Goal: Task Accomplishment & Management: Manage account settings

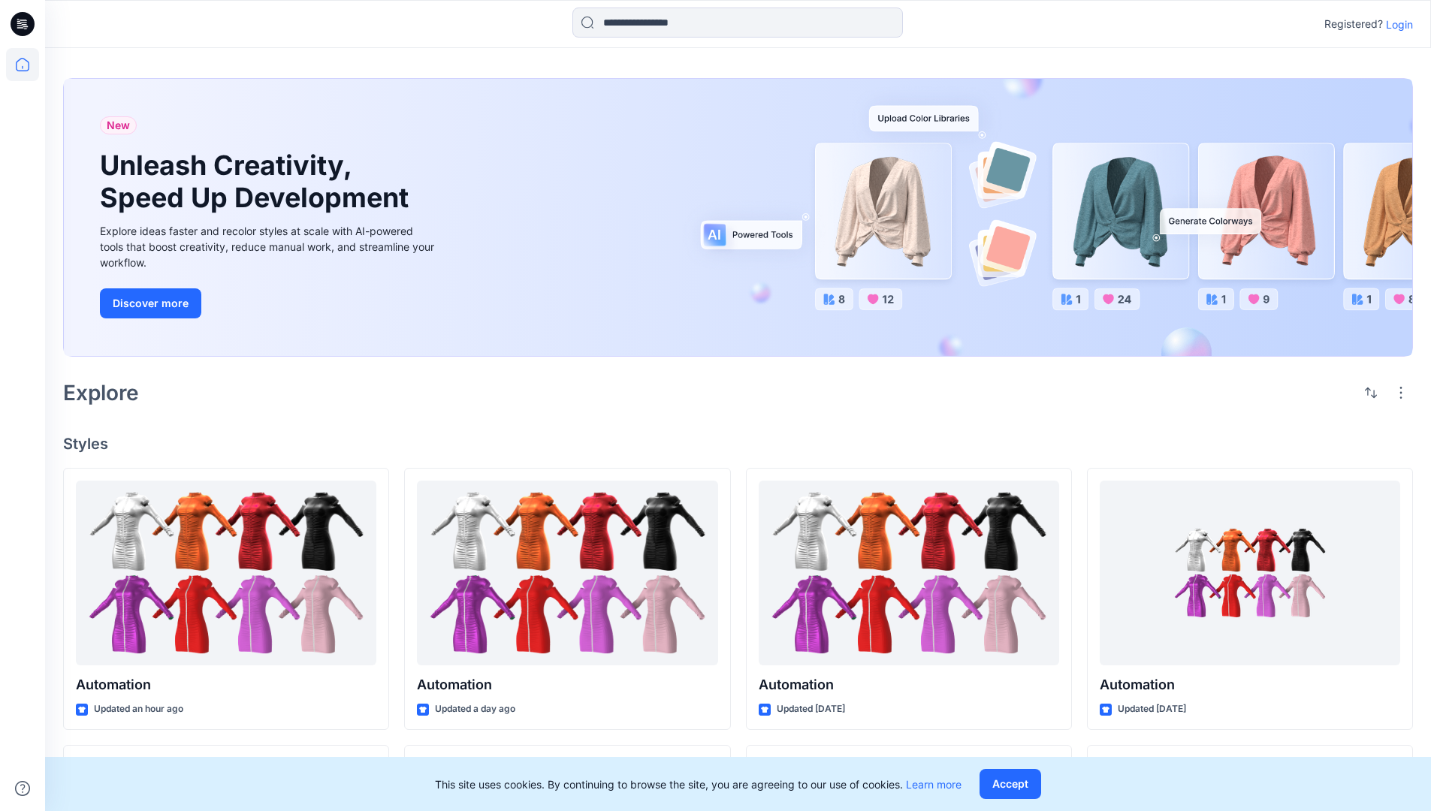
click at [1395, 24] on p "Login" at bounding box center [1399, 25] width 27 height 16
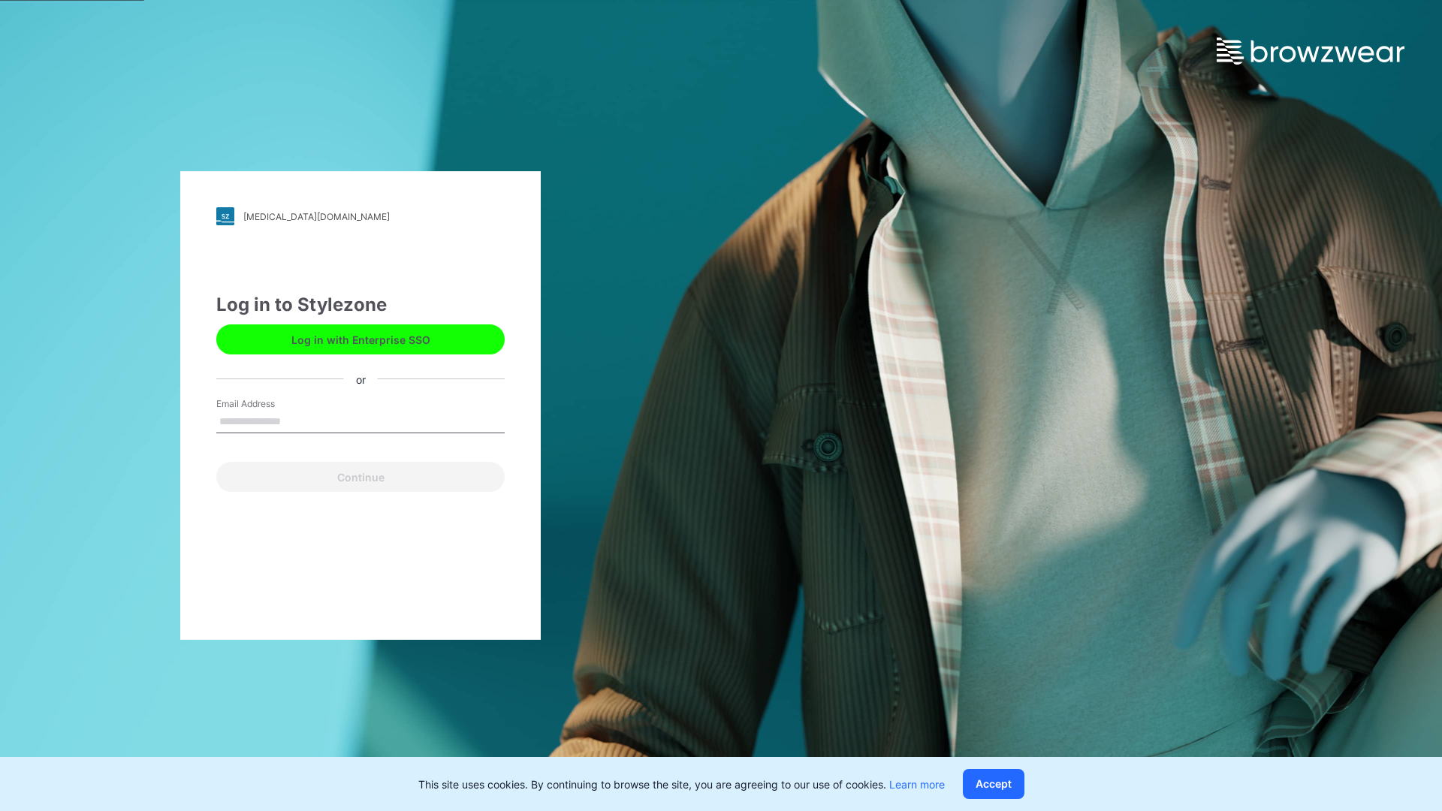
click at [297, 421] on input "Email Address" at bounding box center [360, 422] width 288 height 23
type input "**********"
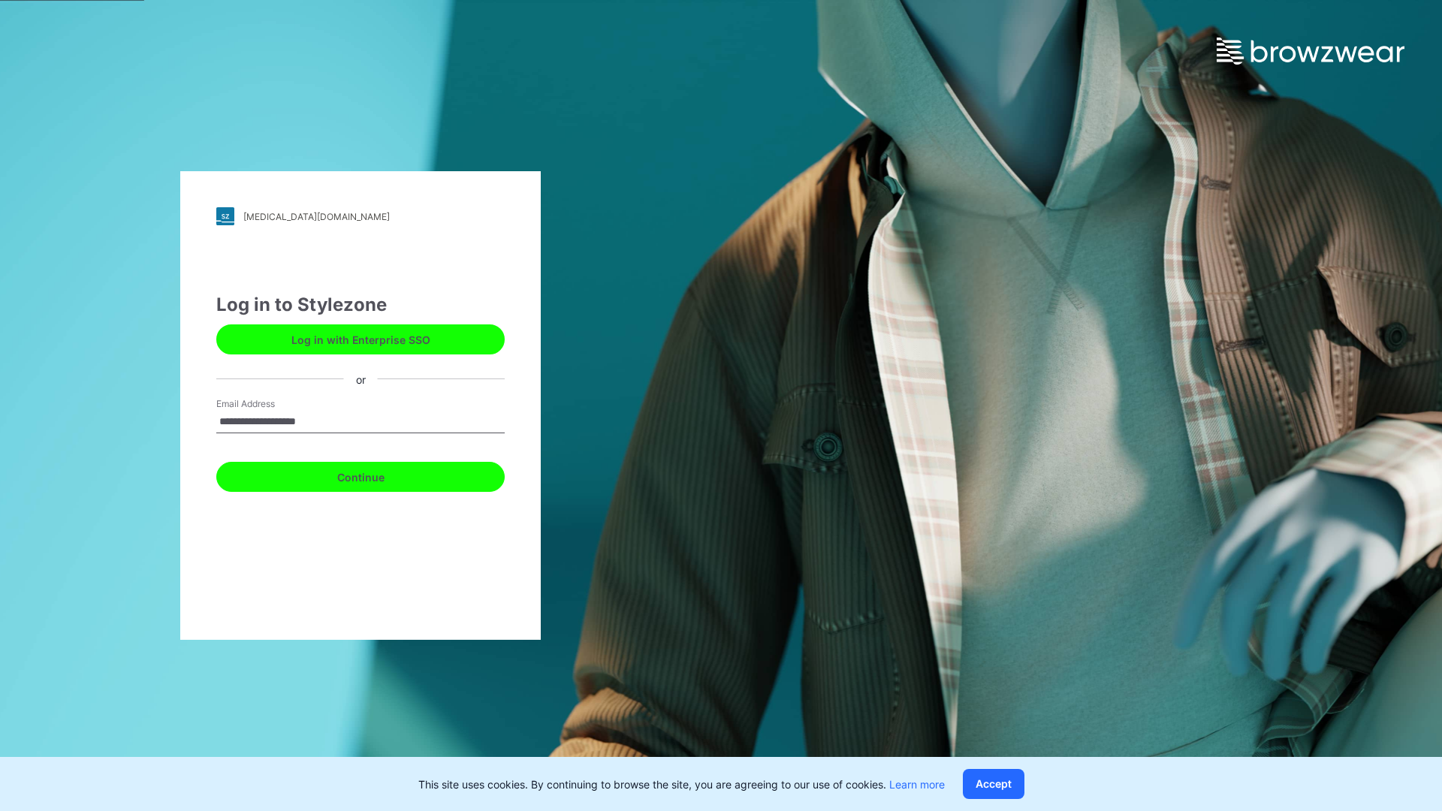
click at [377, 475] on button "Continue" at bounding box center [360, 477] width 288 height 30
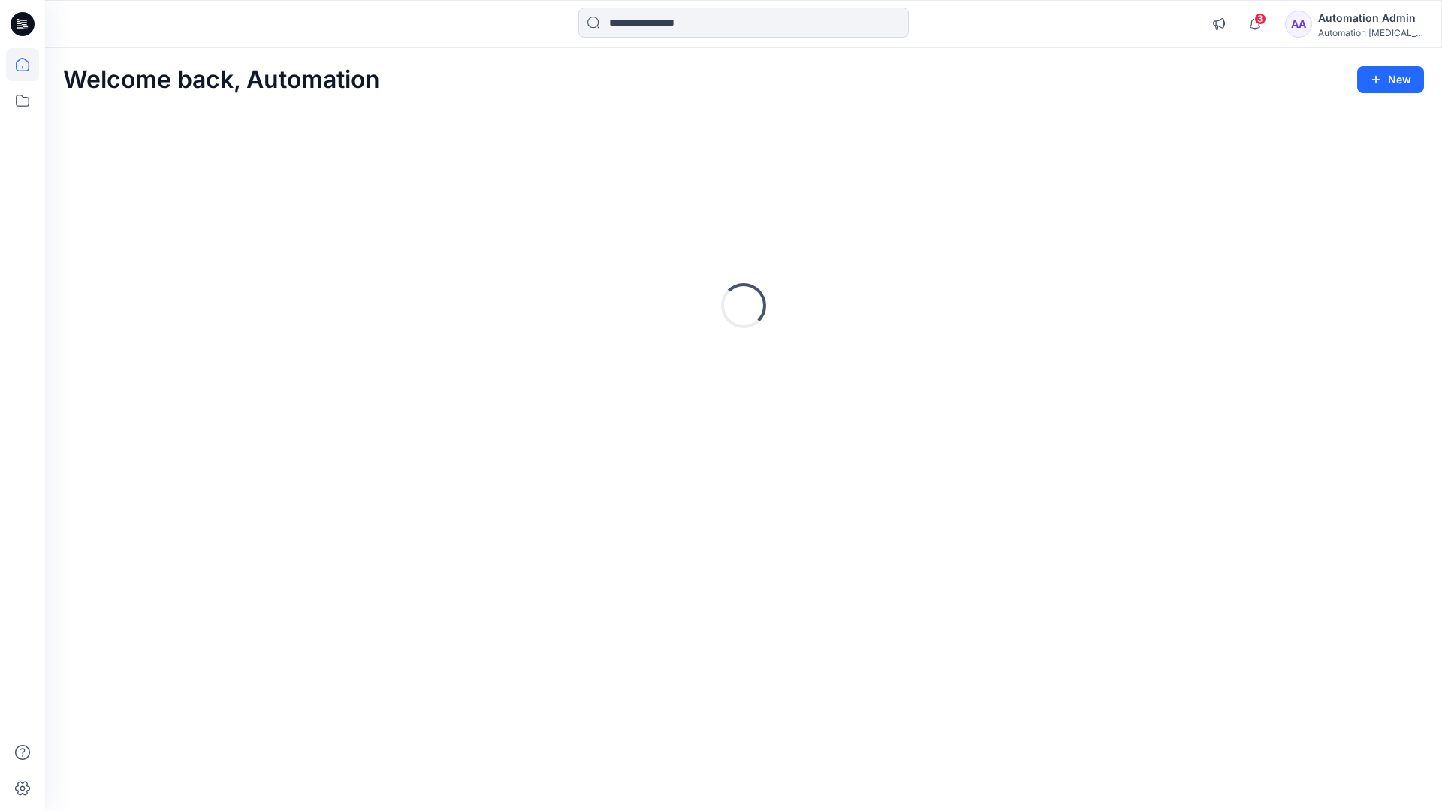
click at [29, 65] on icon at bounding box center [23, 65] width 14 height 14
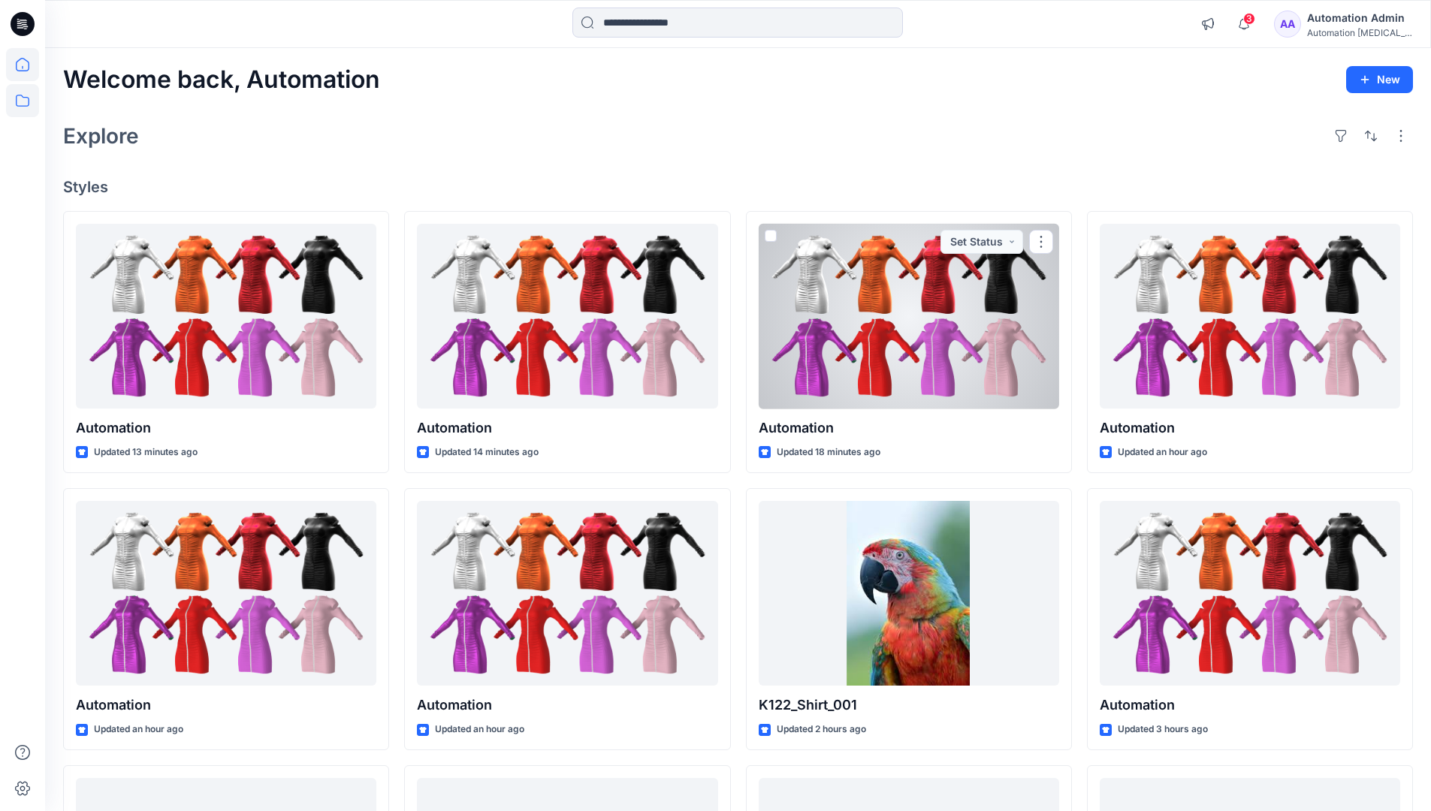
click at [22, 98] on icon at bounding box center [22, 100] width 33 height 33
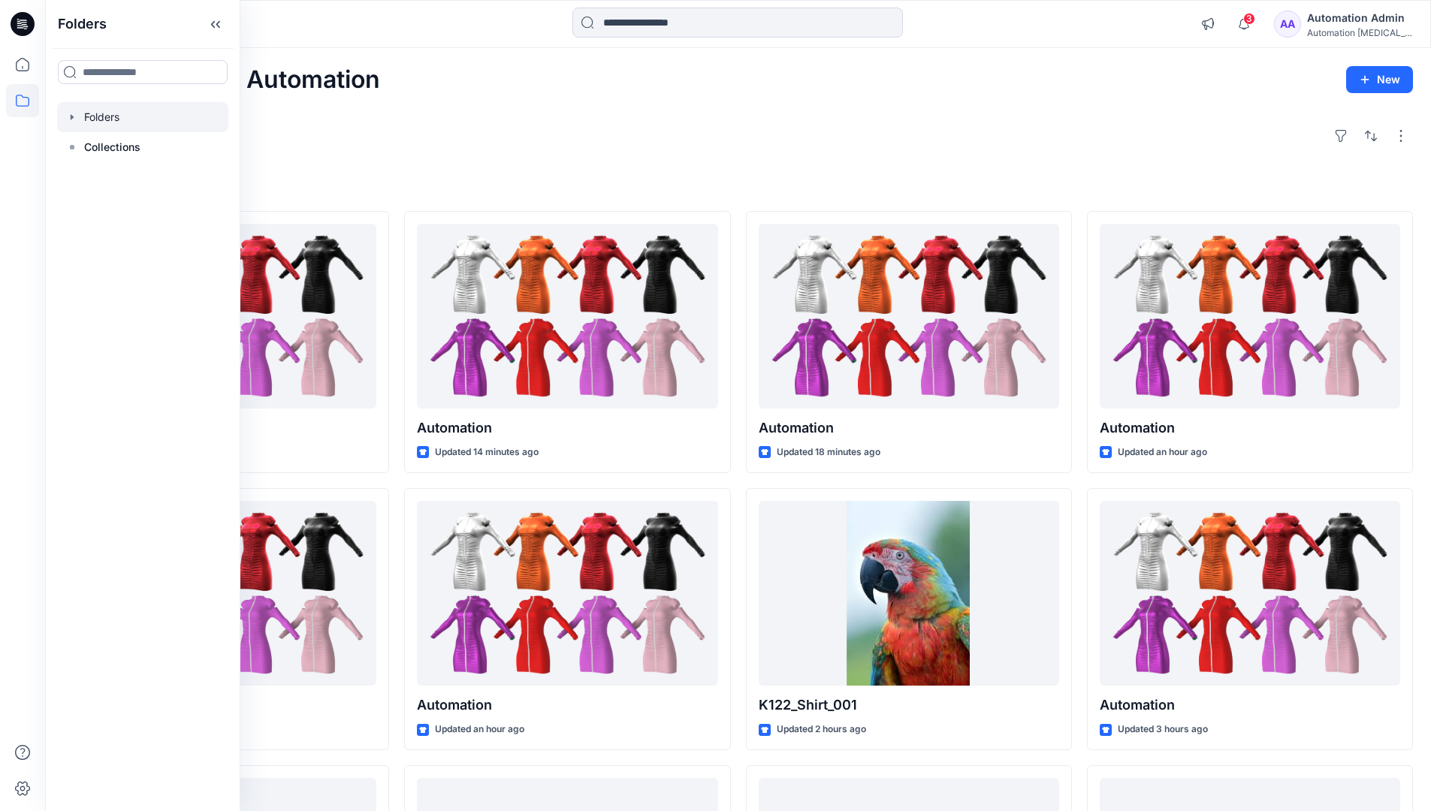
click at [93, 113] on div at bounding box center [142, 117] width 171 height 30
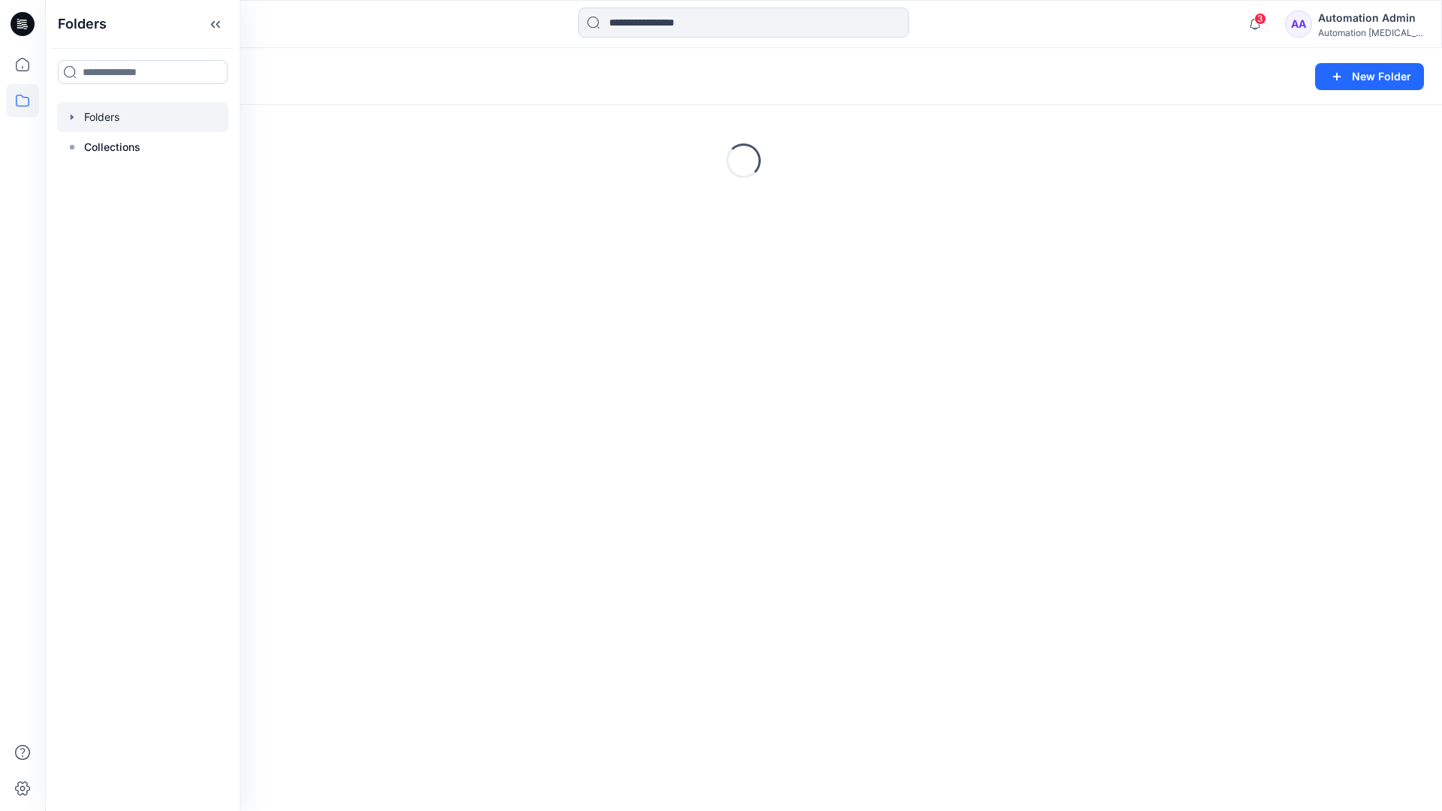
scroll to position [155, 0]
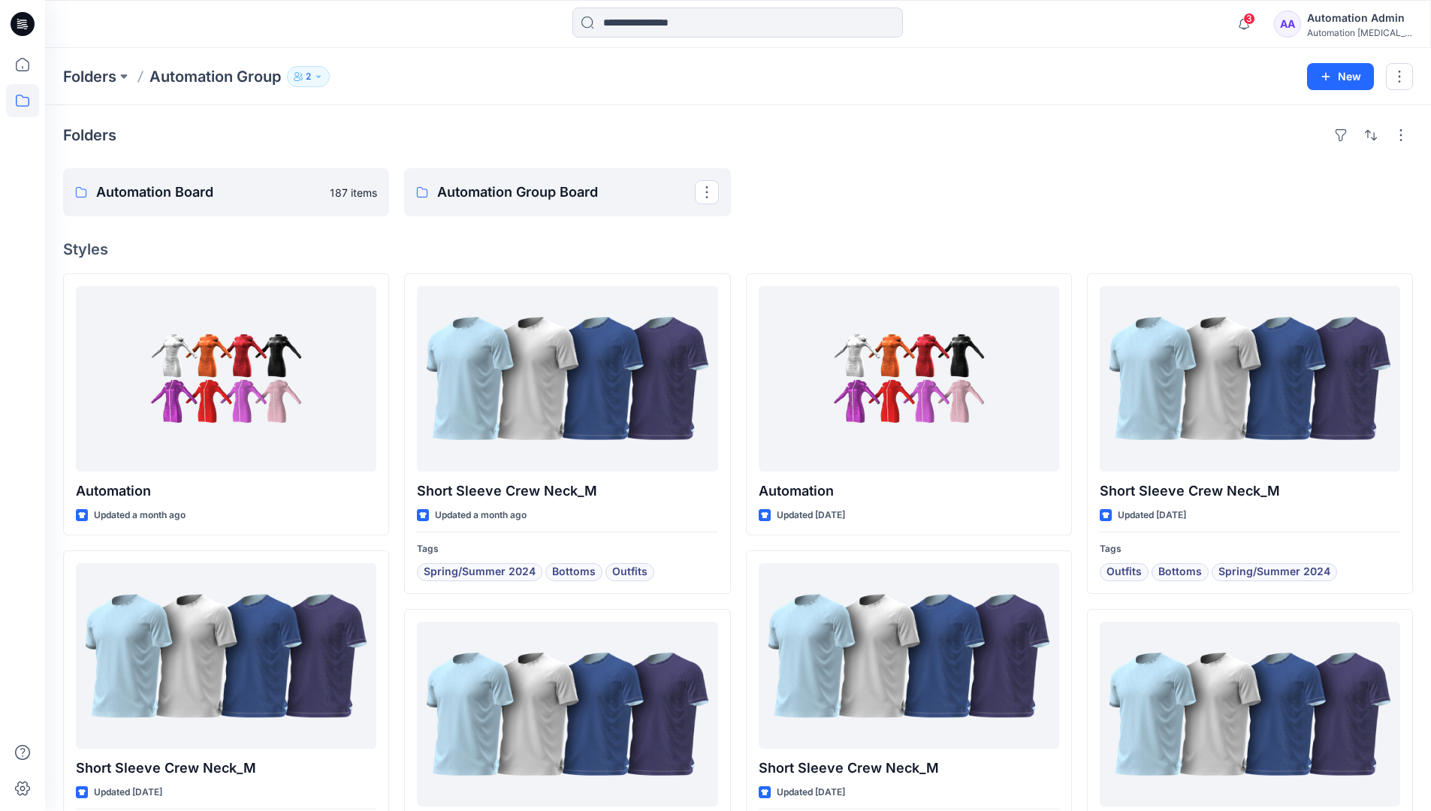
click at [323, 77] on icon "button" at bounding box center [318, 76] width 9 height 9
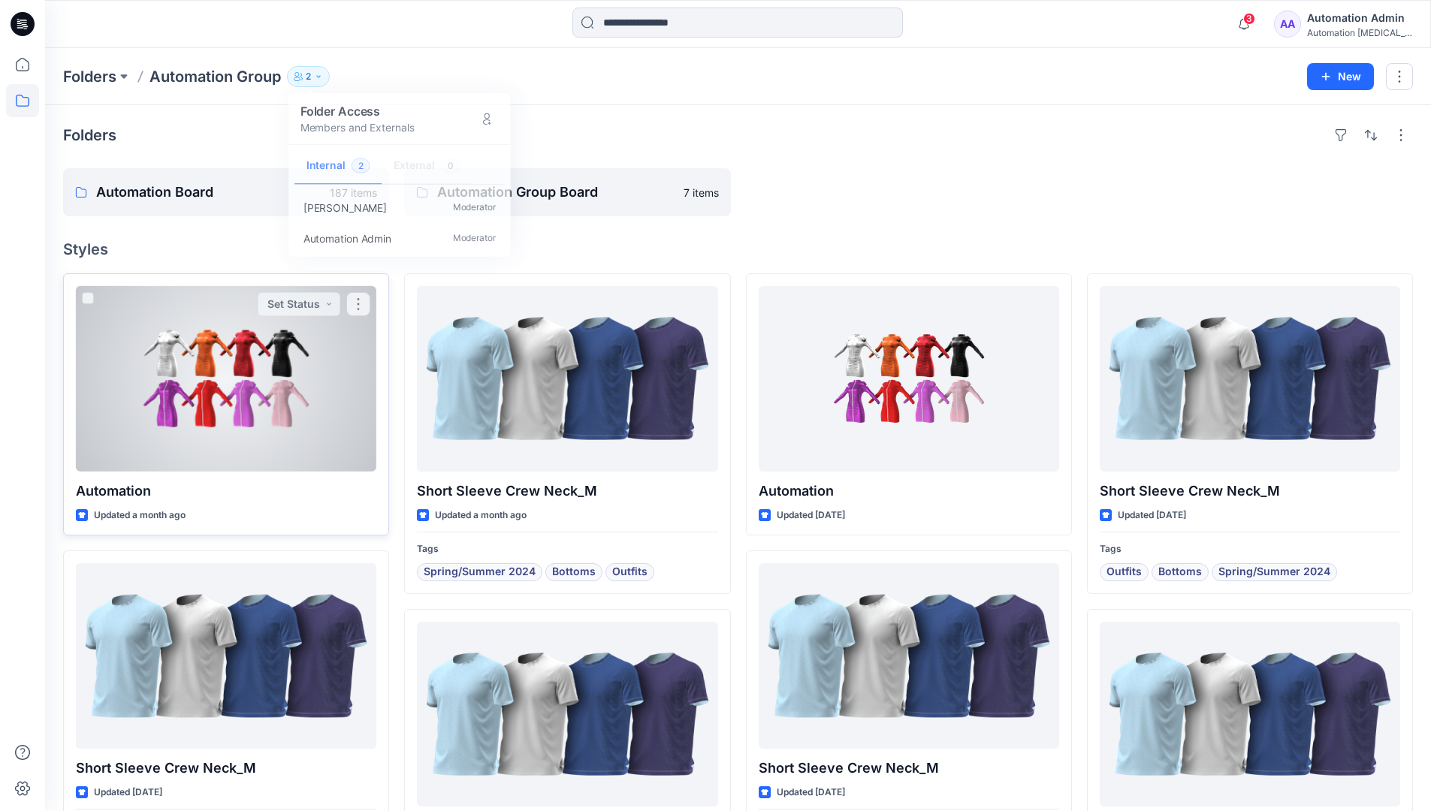
click at [327, 390] on div at bounding box center [226, 378] width 300 height 185
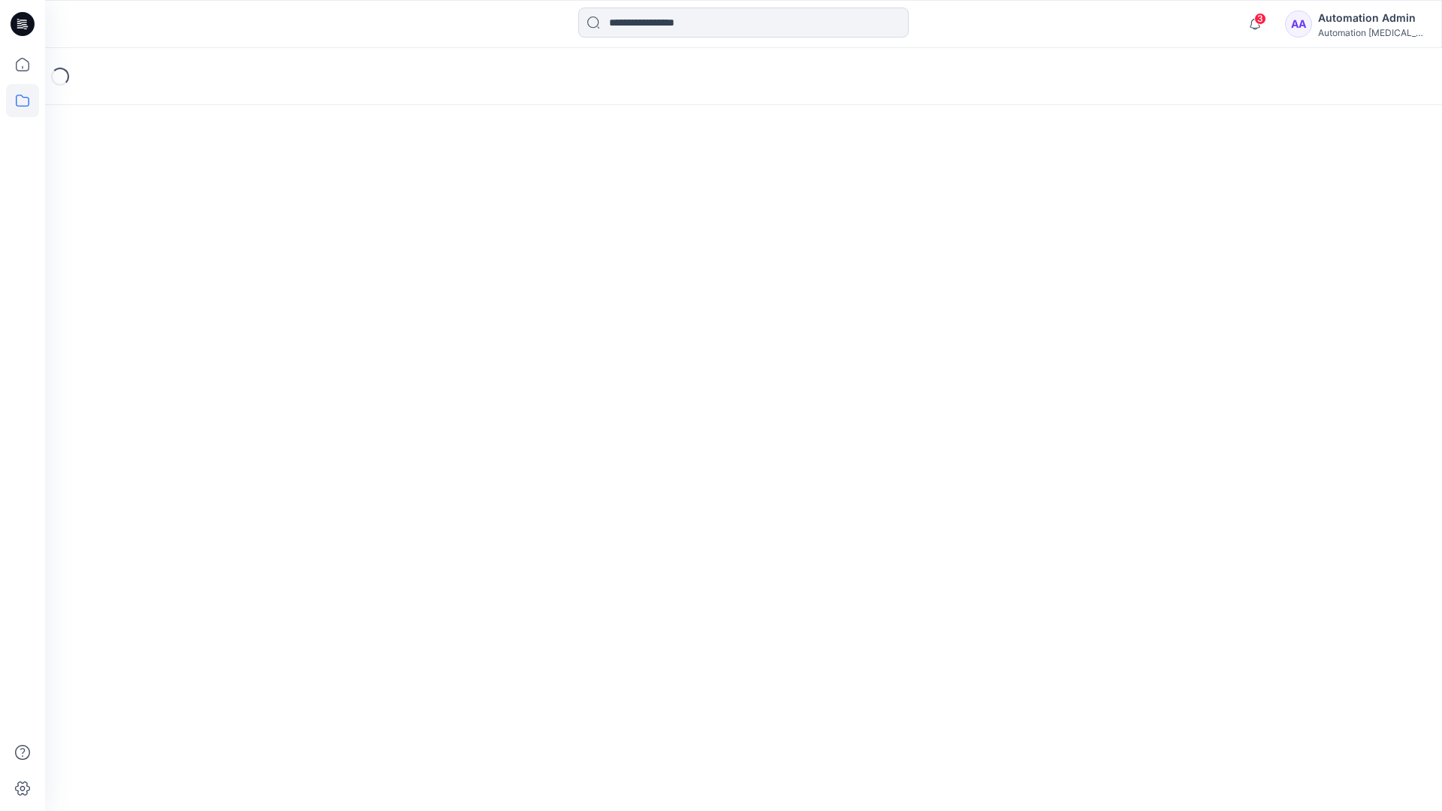
click at [13, 105] on icon at bounding box center [22, 100] width 33 height 33
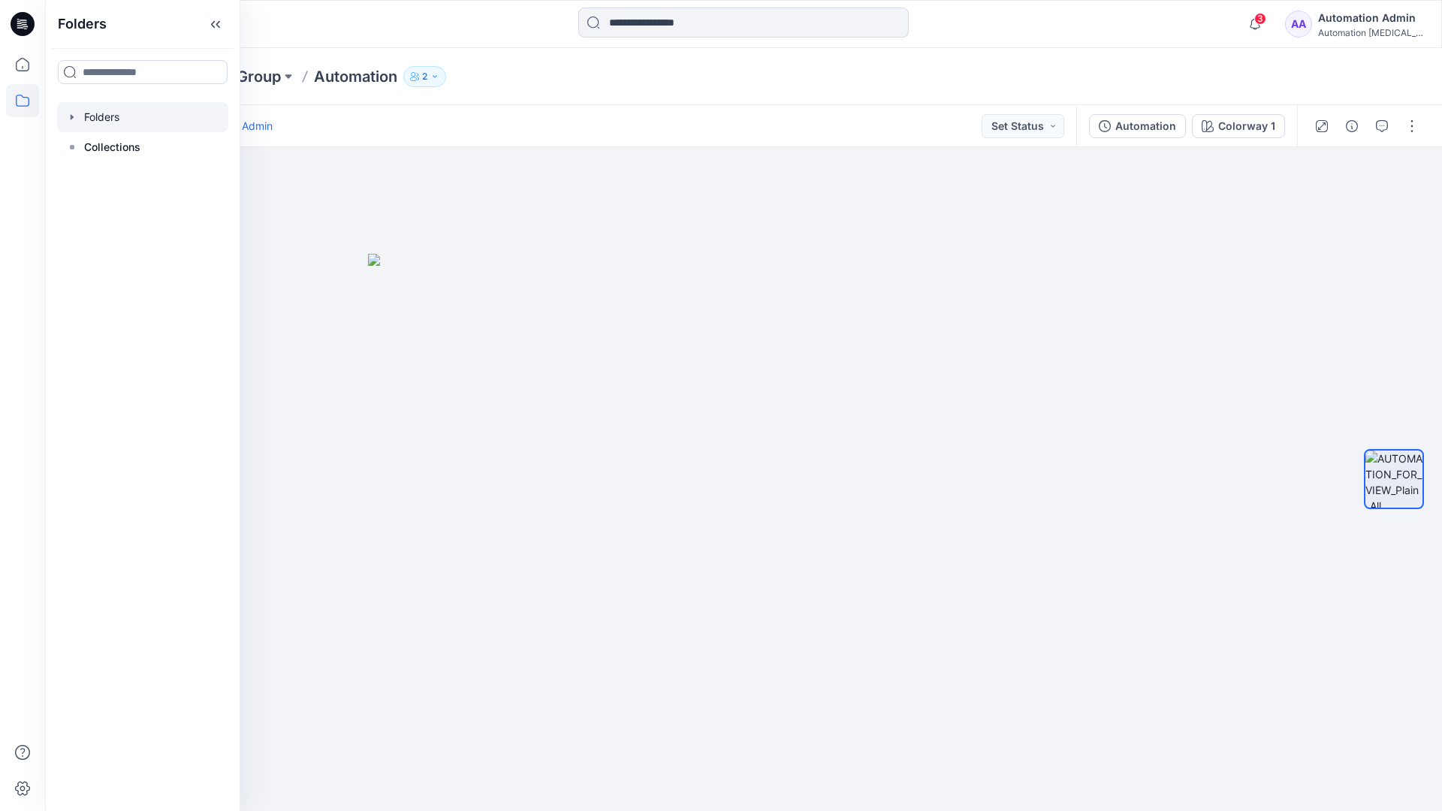
click at [89, 116] on div at bounding box center [142, 117] width 171 height 30
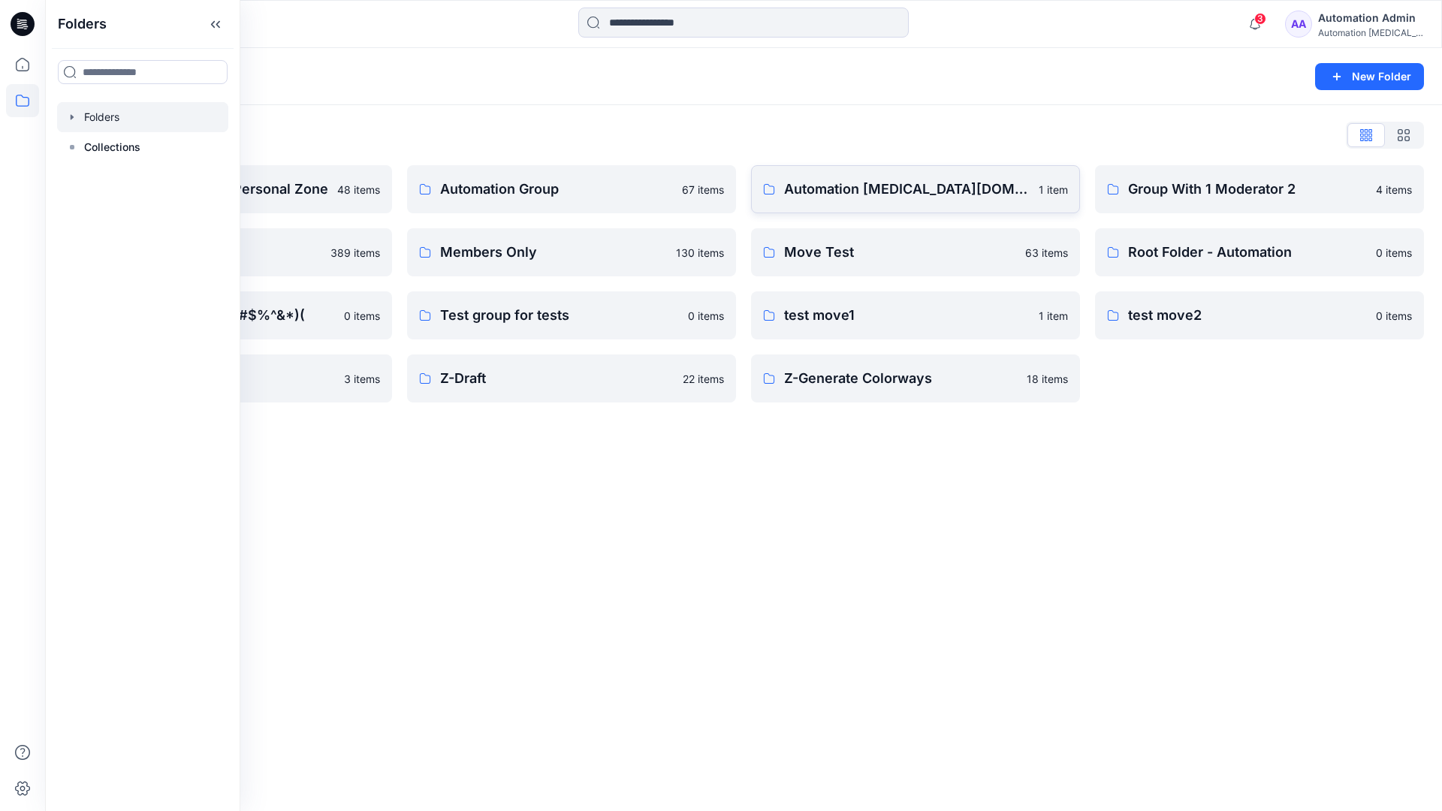
click at [876, 195] on p "Automation [MEDICAL_DATA][DOMAIN_NAME]" at bounding box center [907, 189] width 246 height 21
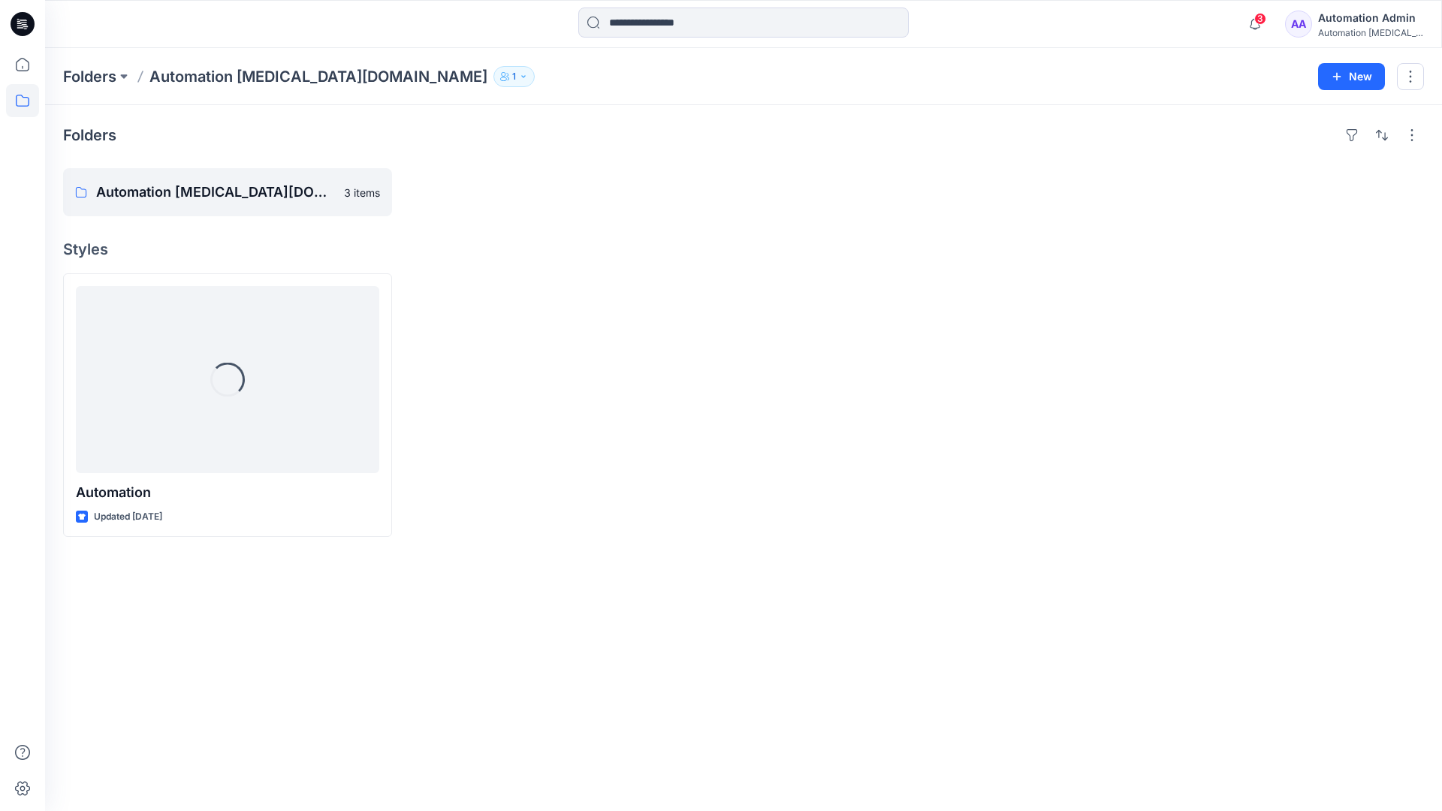
click at [519, 80] on icon "button" at bounding box center [523, 76] width 9 height 9
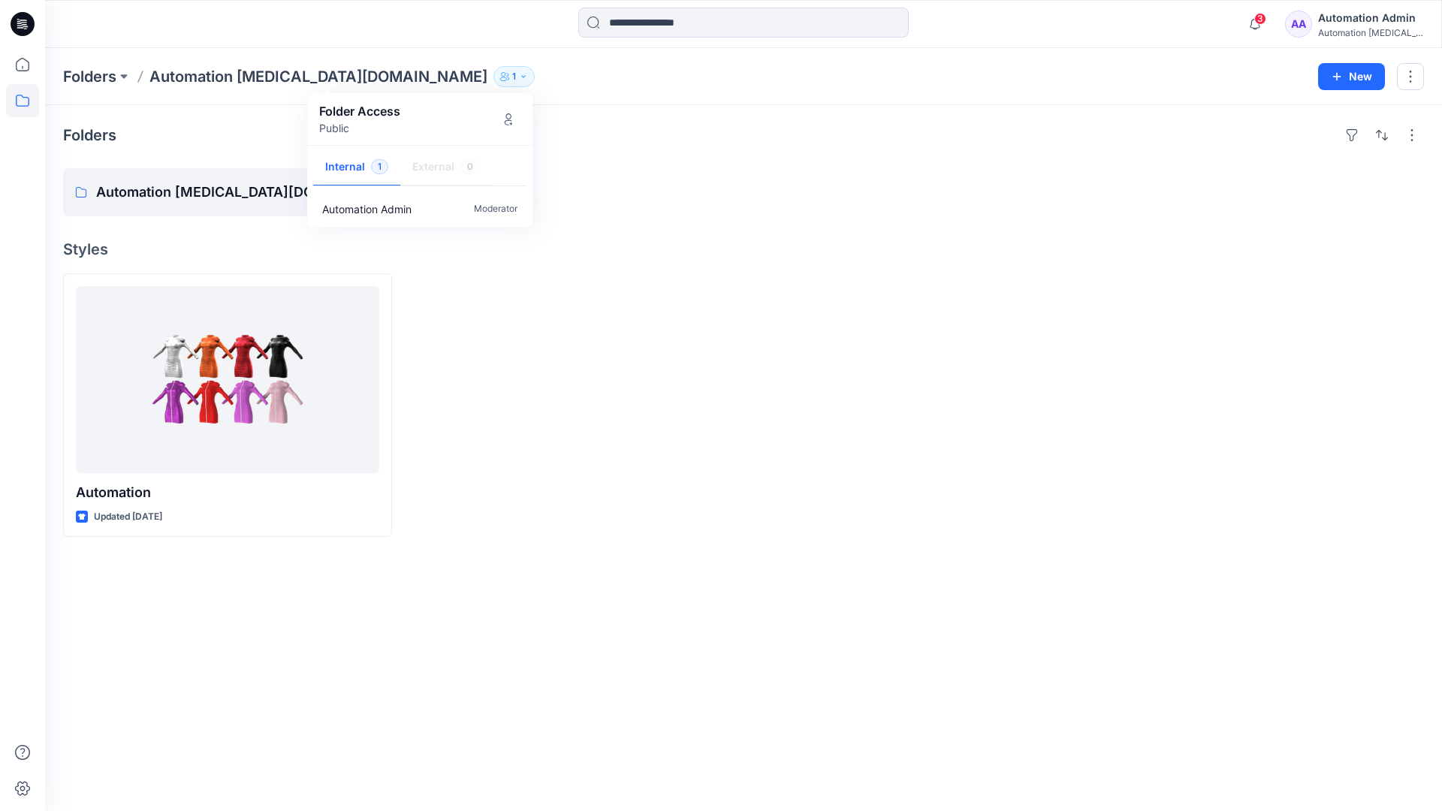
click at [1350, 23] on div "Automation Admin" at bounding box center [1370, 18] width 105 height 18
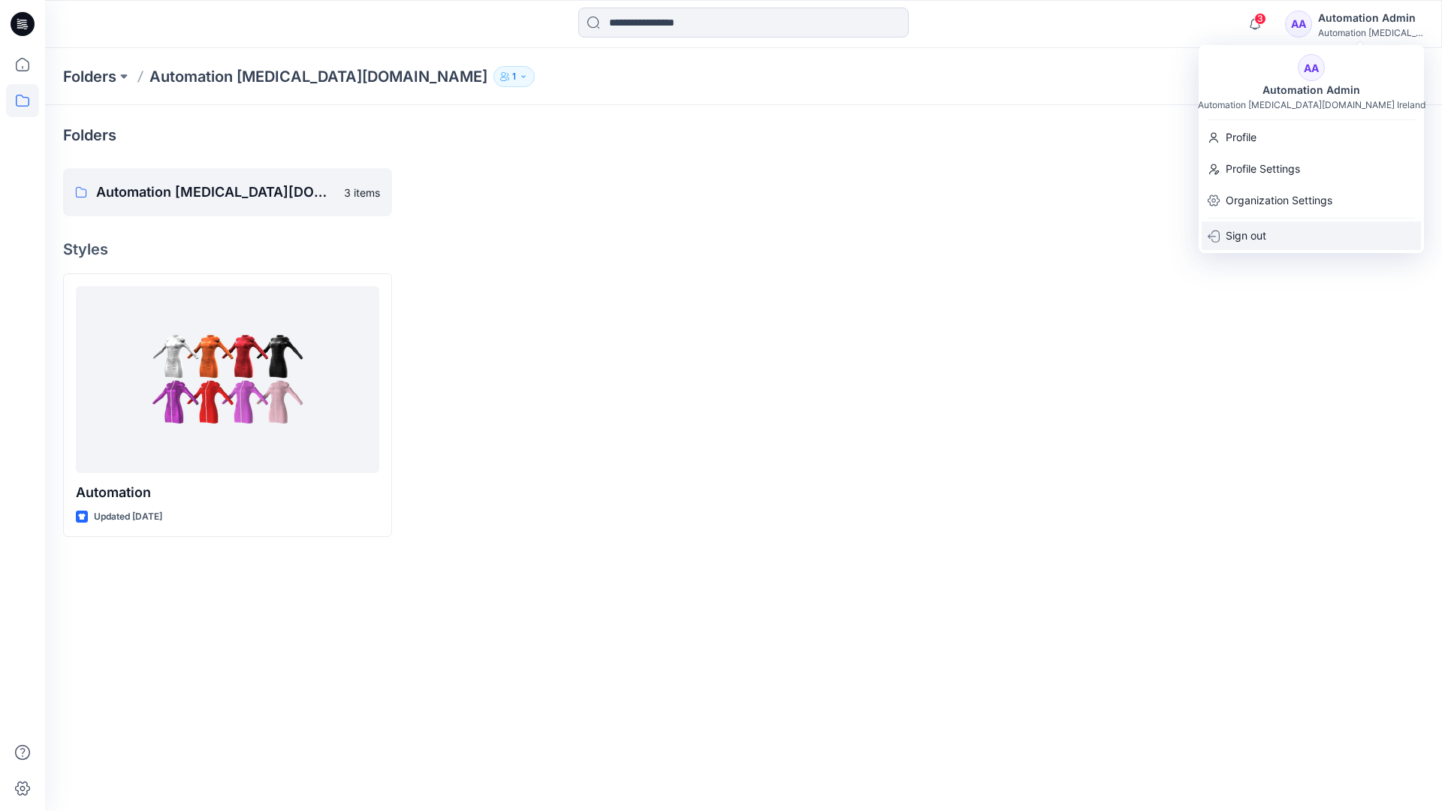
click at [1270, 231] on div "Sign out" at bounding box center [1311, 236] width 219 height 29
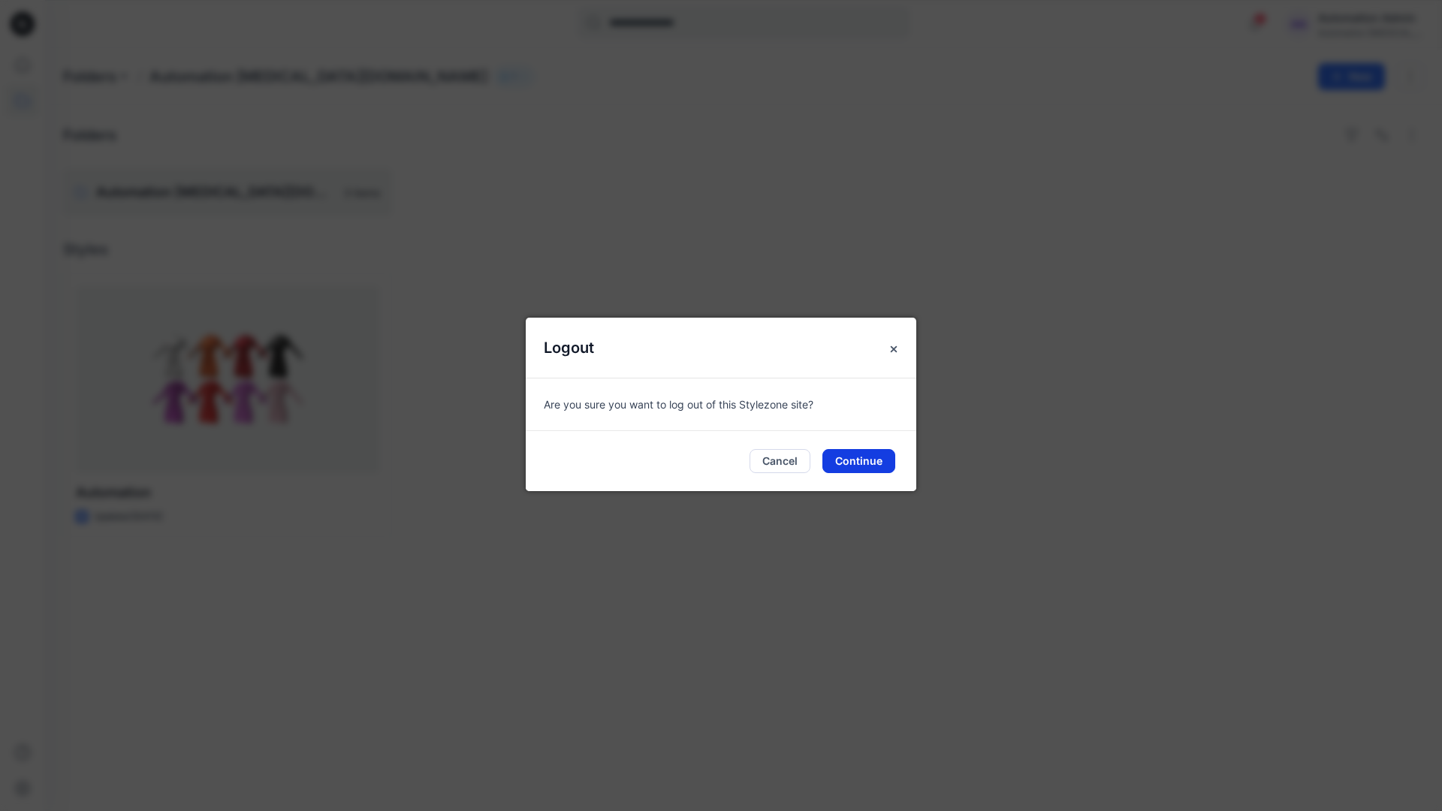
click at [863, 457] on button "Continue" at bounding box center [858, 461] width 73 height 24
